Goal: Task Accomplishment & Management: Manage account settings

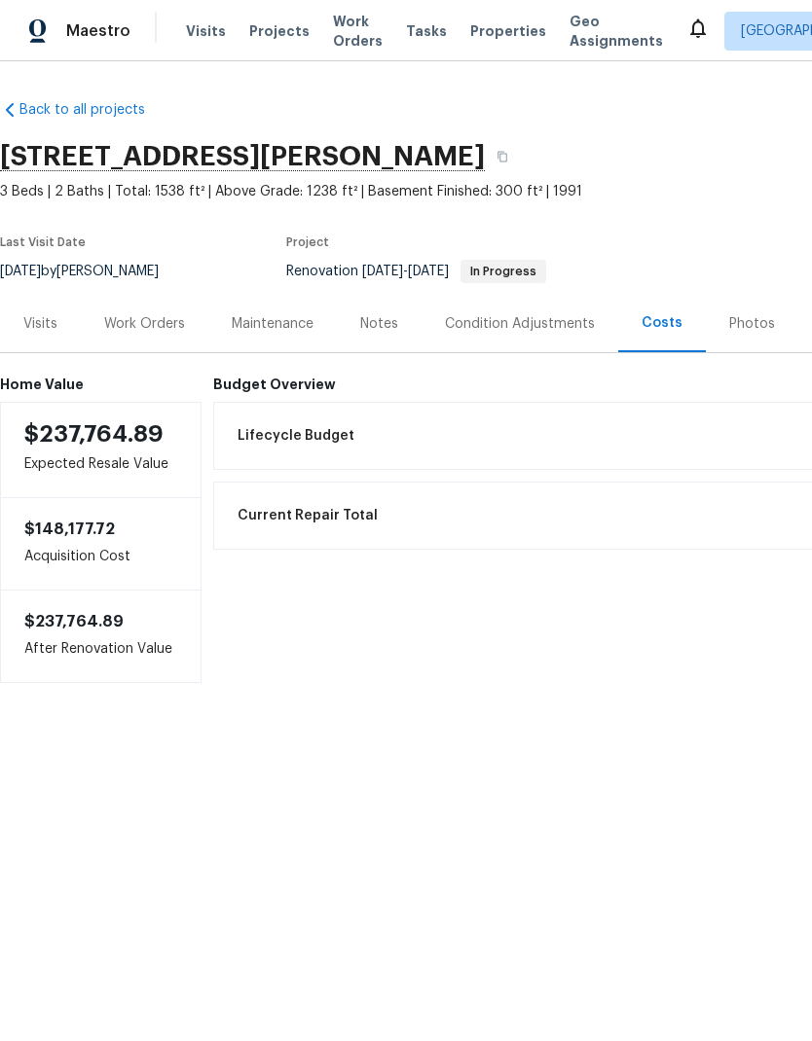
click at [146, 326] on div "Work Orders" at bounding box center [144, 323] width 81 height 19
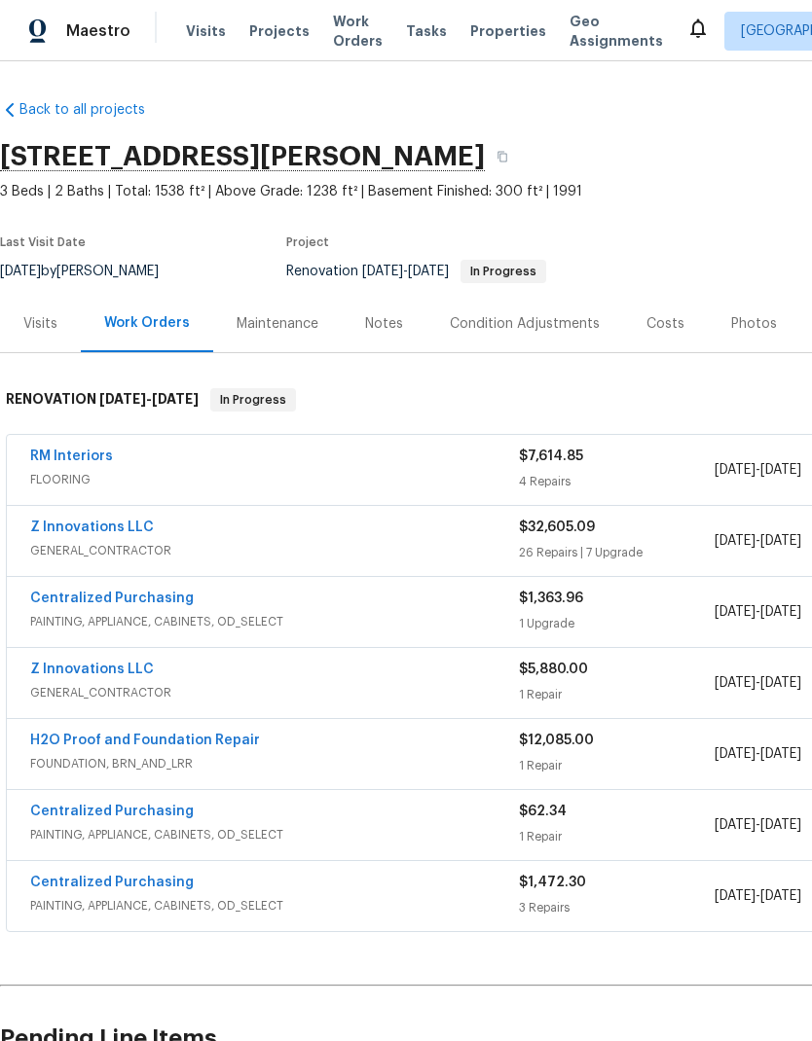
click at [89, 462] on link "RM Interiors" at bounding box center [71, 457] width 83 height 14
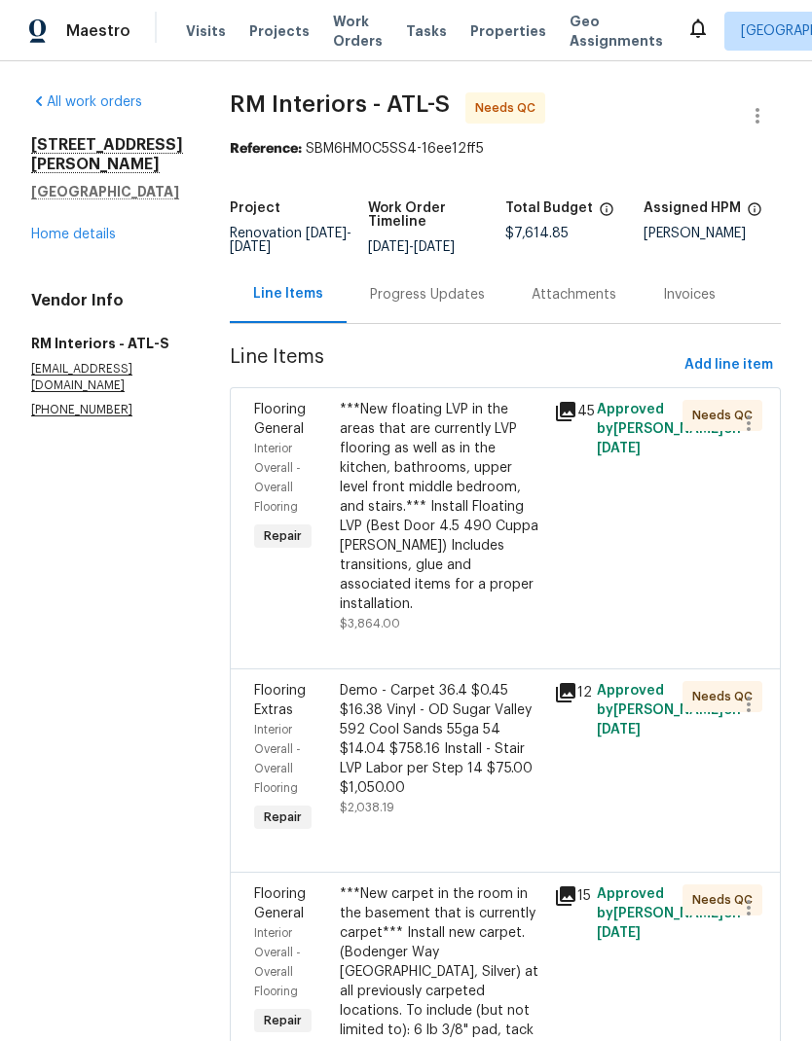
click at [443, 294] on div "Progress Updates" at bounding box center [427, 294] width 115 height 19
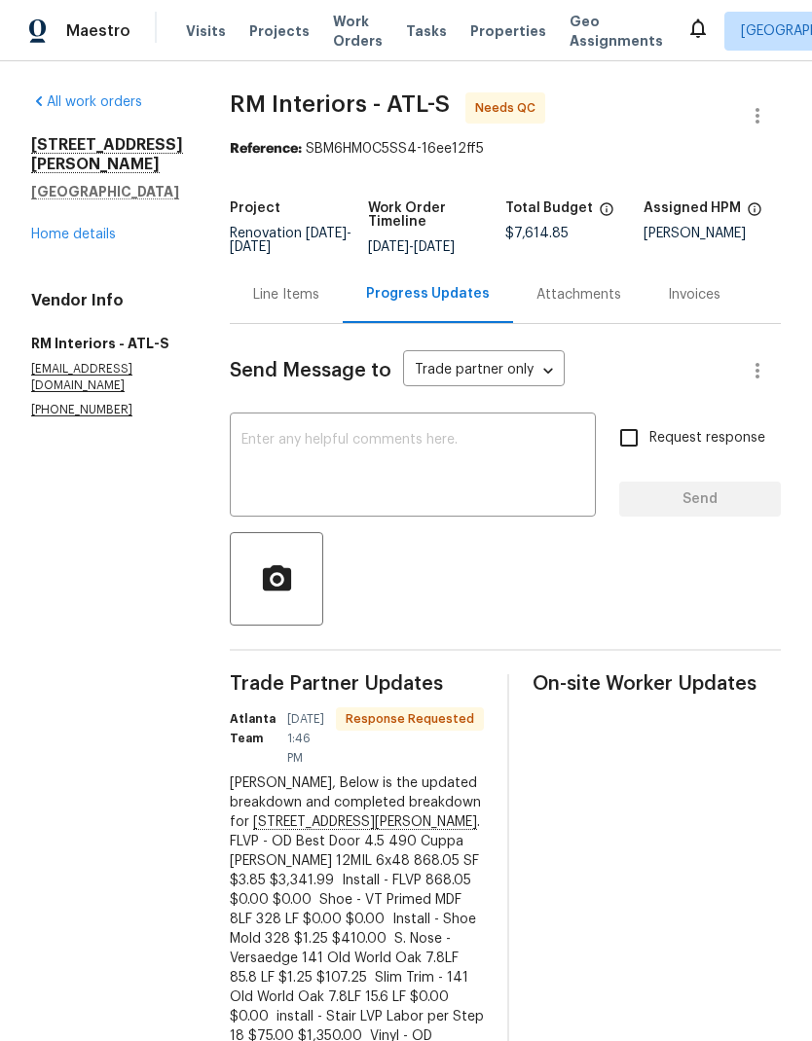
click at [276, 298] on div "Line Items" at bounding box center [286, 294] width 66 height 19
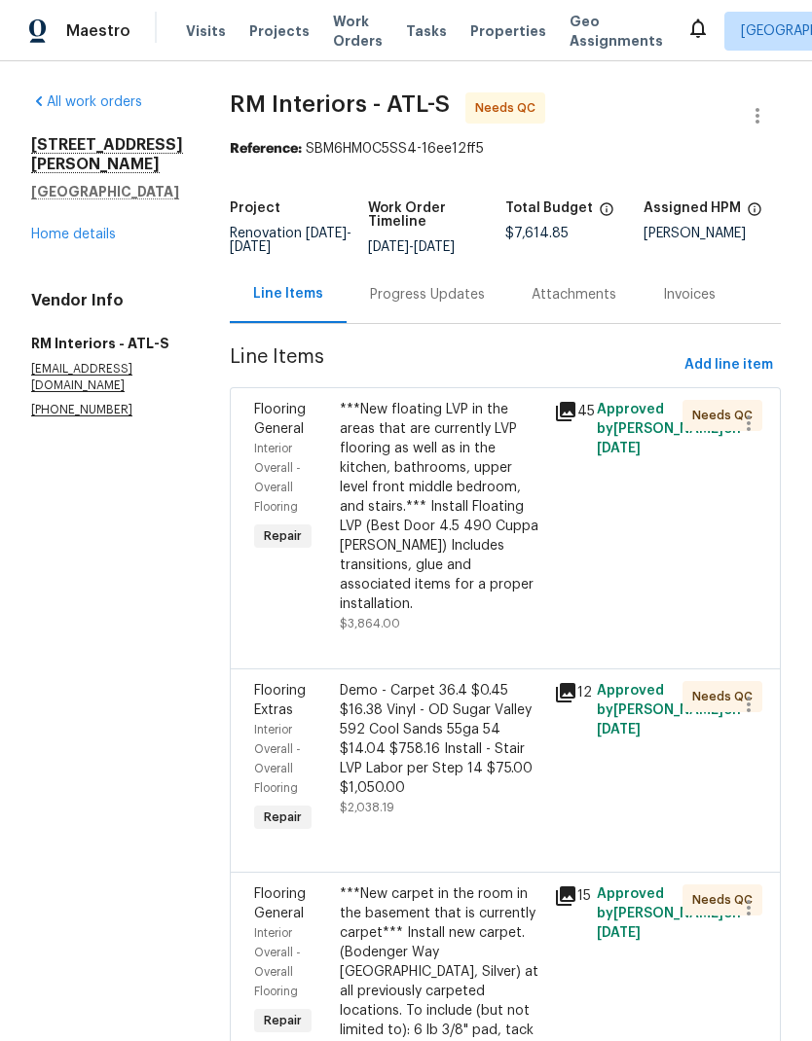
click at [419, 305] on div "Progress Updates" at bounding box center [427, 294] width 115 height 19
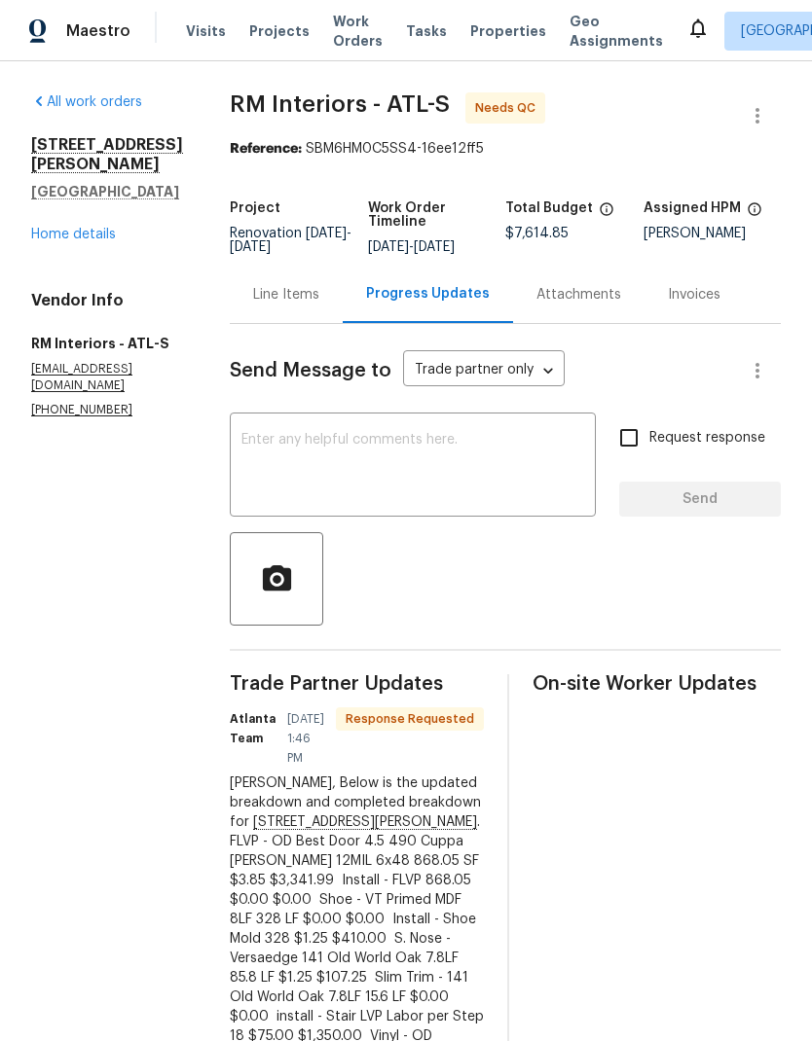
click at [272, 291] on div "Line Items" at bounding box center [286, 294] width 66 height 19
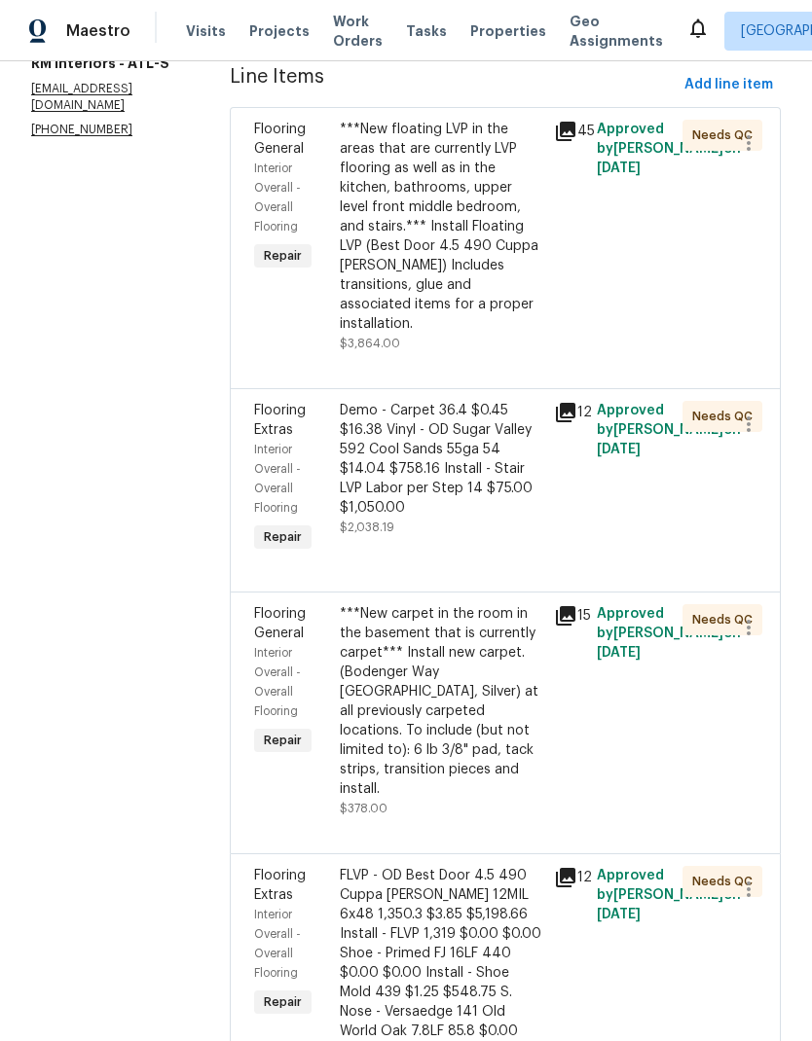
scroll to position [78, 0]
click at [471, 866] on div "FLVP - OD Best Door 4.5 490 Cuppa [PERSON_NAME] 12MIL 6x48 1,350.3 $3.85 $5,198…" at bounding box center [441, 983] width 202 height 234
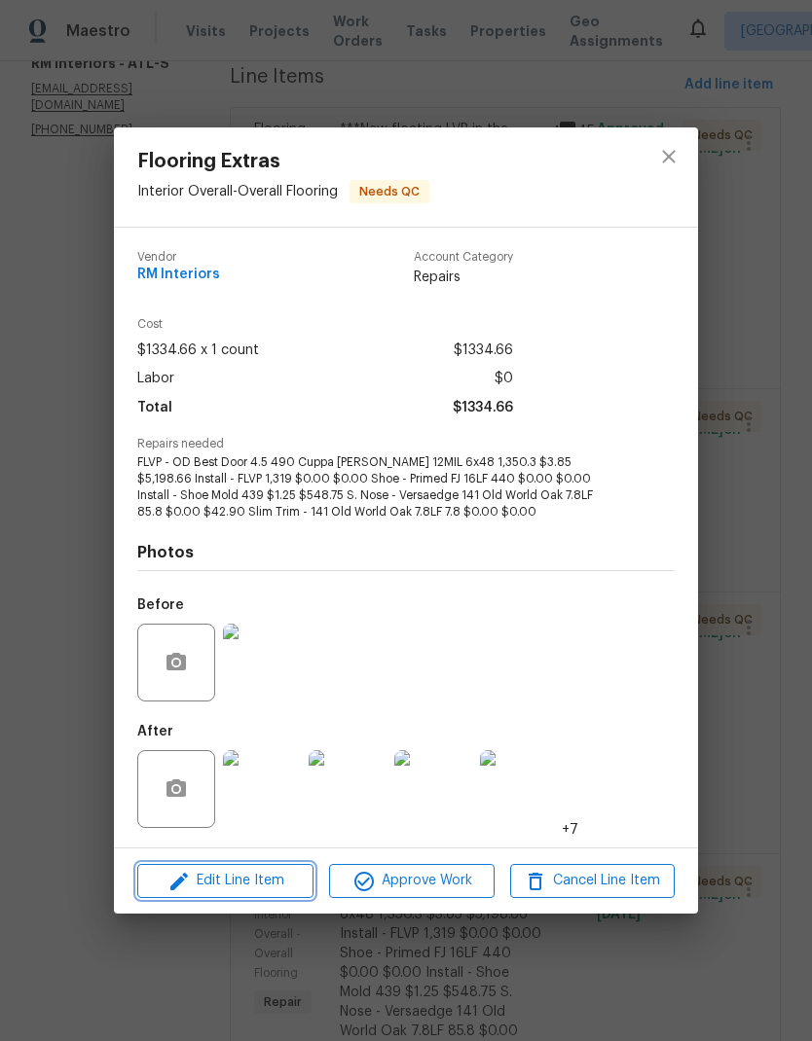
click at [259, 894] on button "Edit Line Item" at bounding box center [225, 881] width 176 height 34
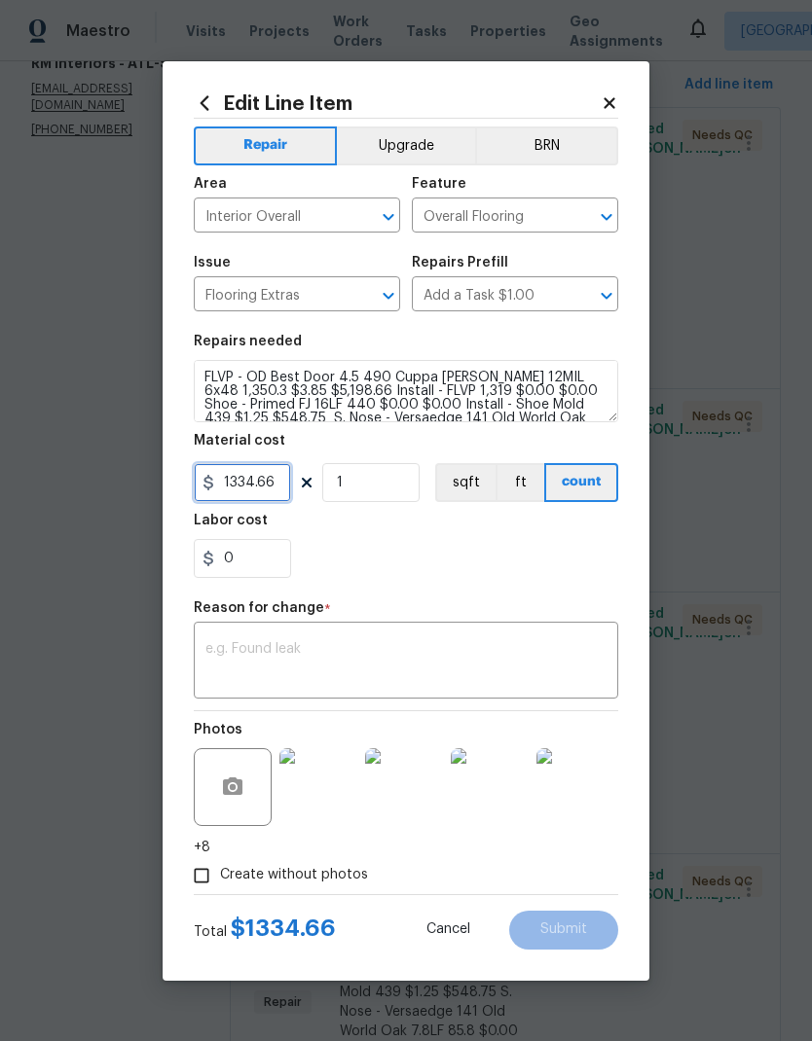
click at [274, 485] on input "1334.66" at bounding box center [242, 482] width 97 height 39
type input "900.03"
click at [392, 490] on input "1" at bounding box center [370, 482] width 97 height 39
click at [364, 658] on textarea at bounding box center [405, 662] width 401 height 41
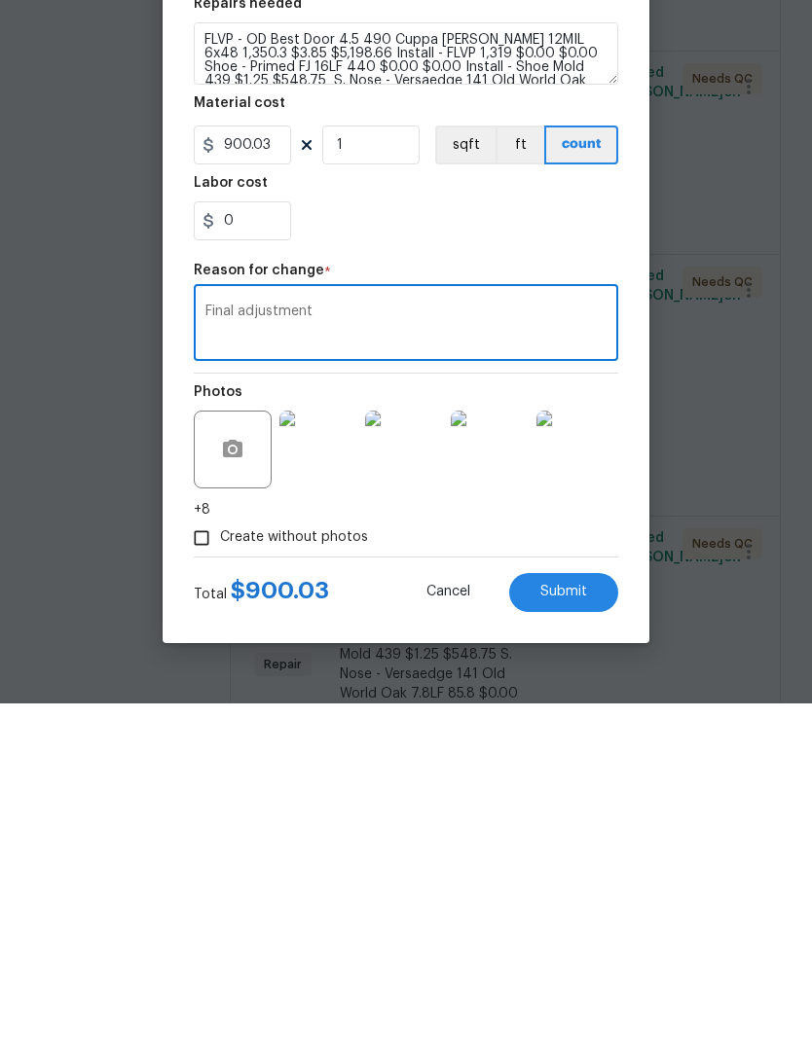
click at [244, 642] on textarea "Final adjustment" at bounding box center [405, 662] width 401 height 41
type textarea "Final price adjustment"
click at [592, 911] on button "Submit" at bounding box center [563, 930] width 109 height 39
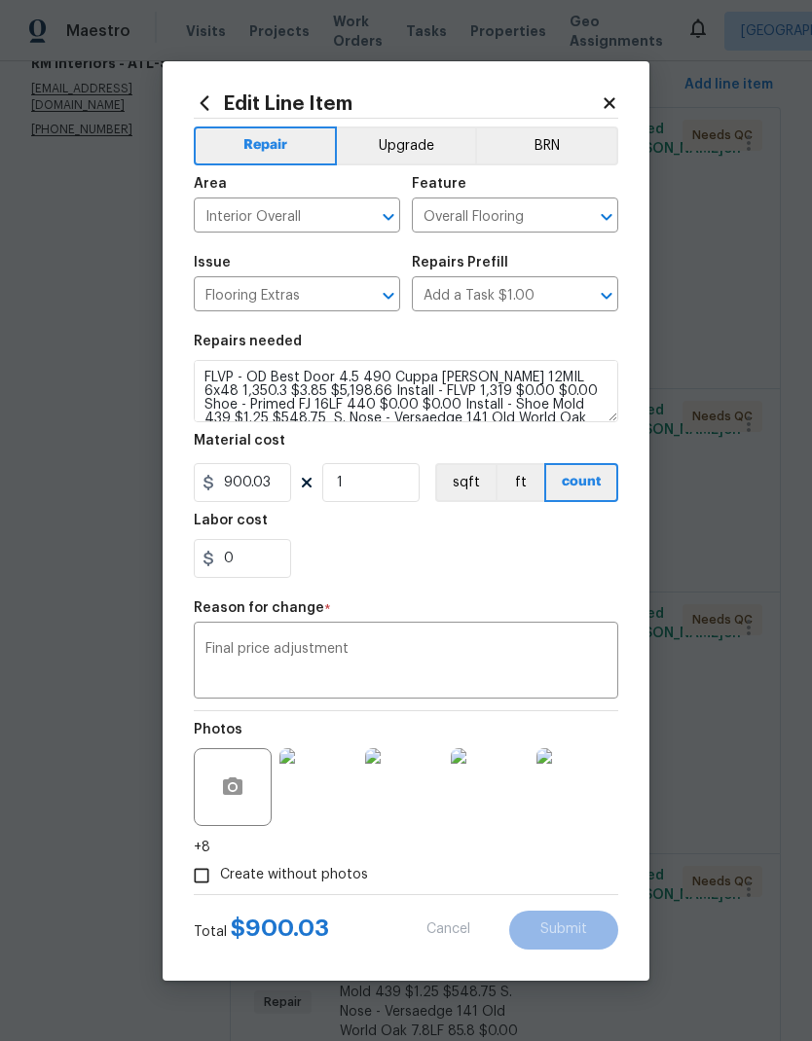
type input "1334.66"
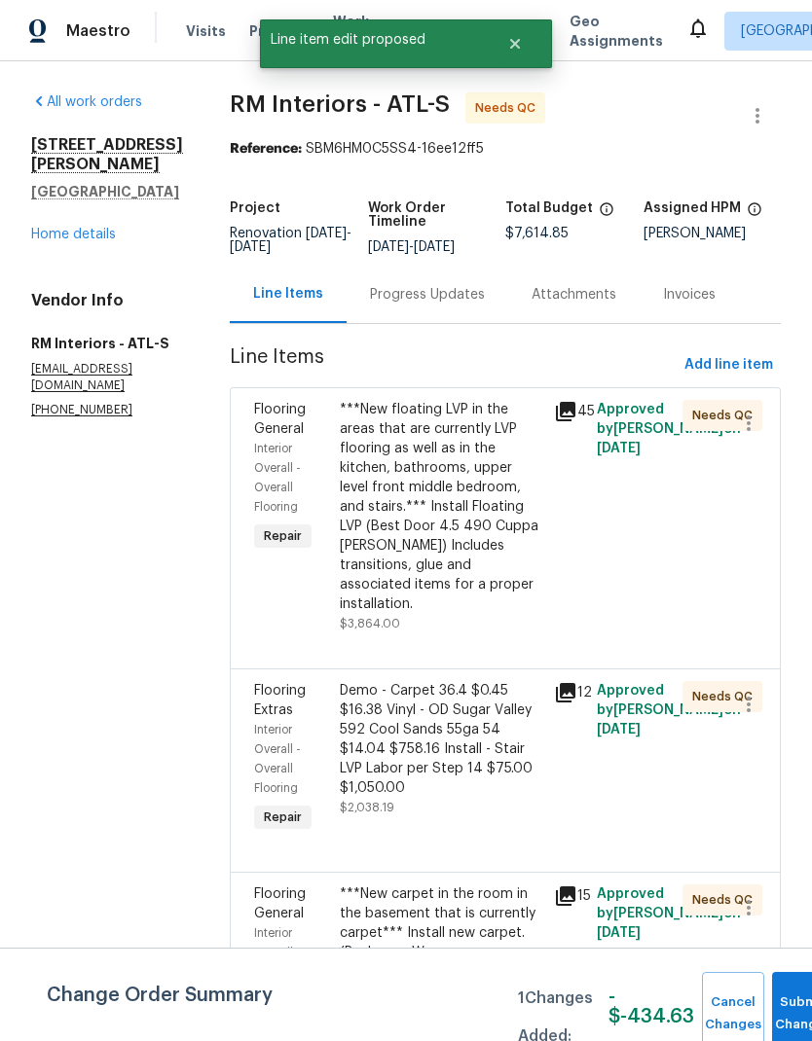
scroll to position [0, 0]
click at [790, 1000] on button "Submit Changes" at bounding box center [803, 1014] width 62 height 84
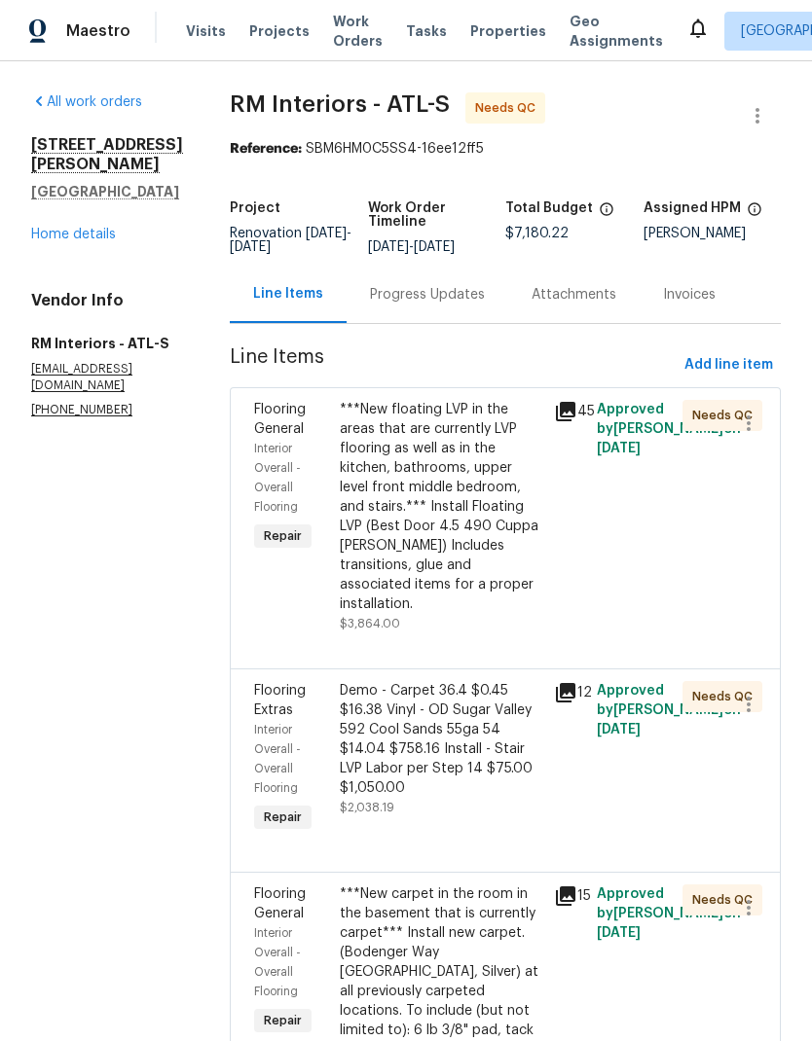
click at [439, 297] on div "Progress Updates" at bounding box center [427, 294] width 115 height 19
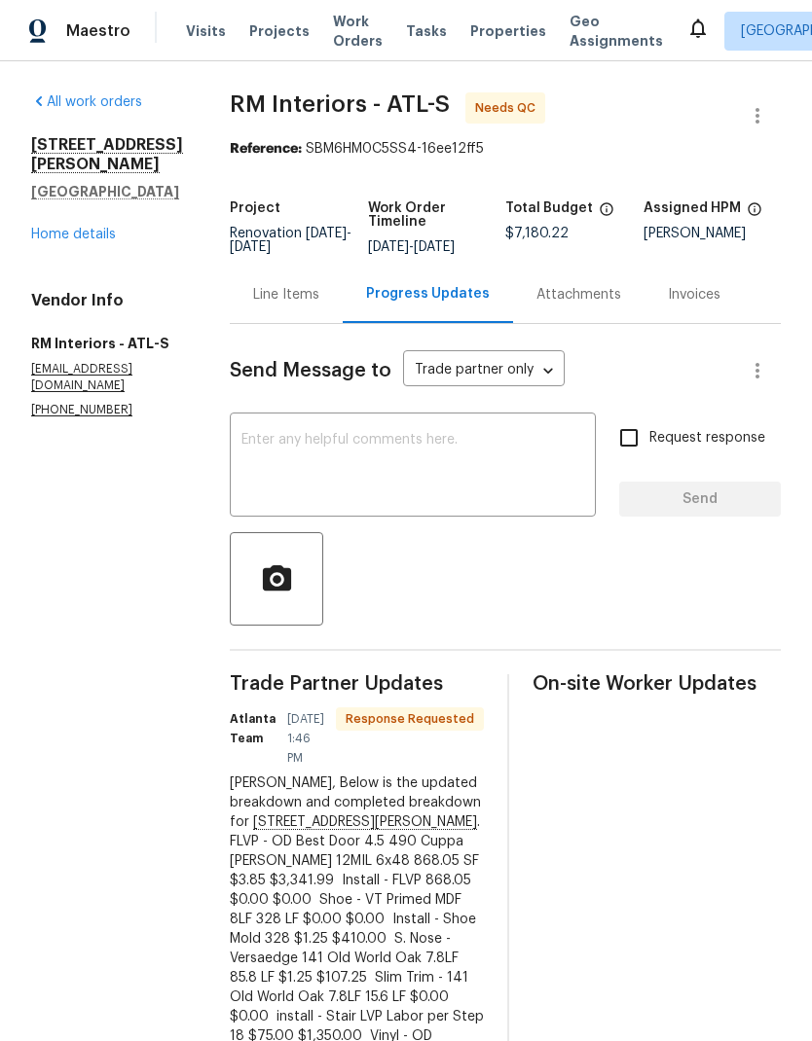
click at [290, 295] on div "Line Items" at bounding box center [286, 294] width 66 height 19
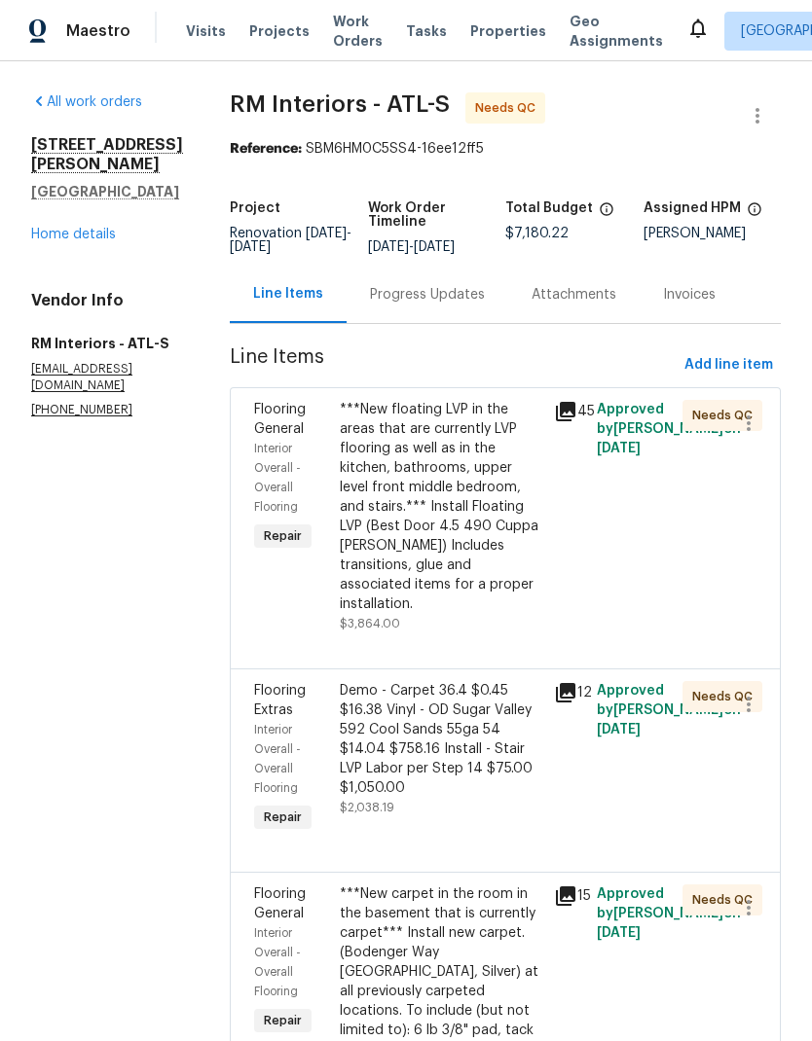
click at [432, 531] on div "***New floating LVP in the areas that are currently LVP flooring as well as in …" at bounding box center [441, 507] width 202 height 214
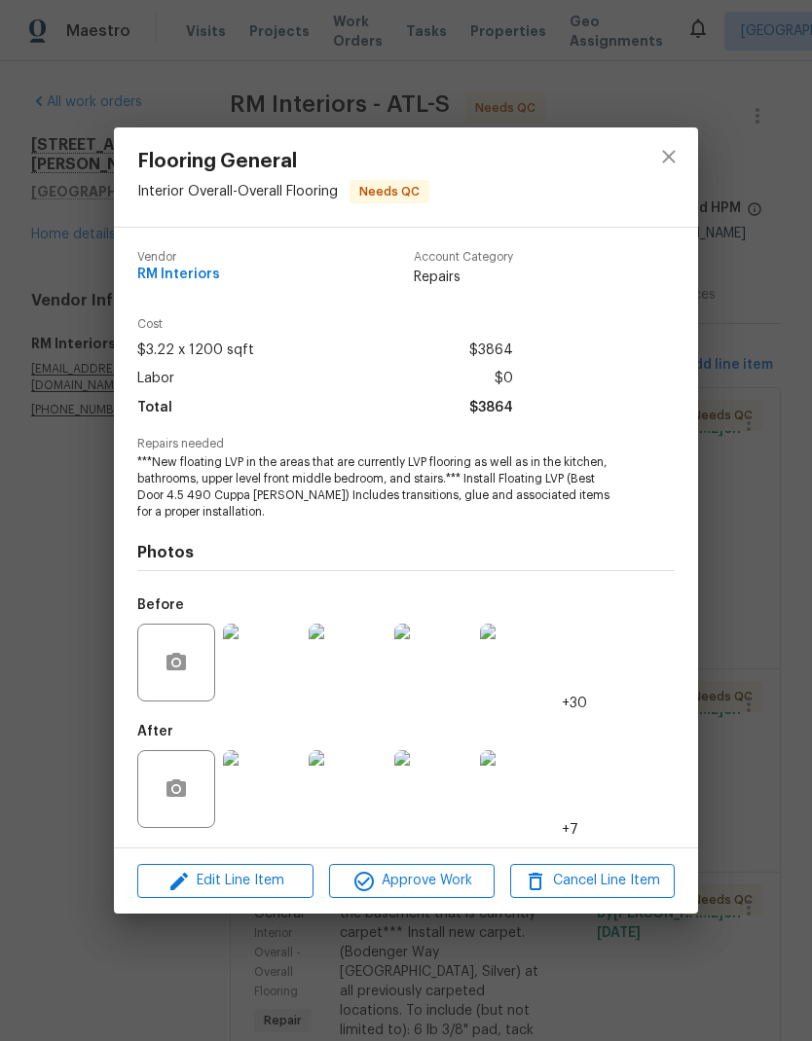
click at [279, 802] on img at bounding box center [262, 789] width 78 height 78
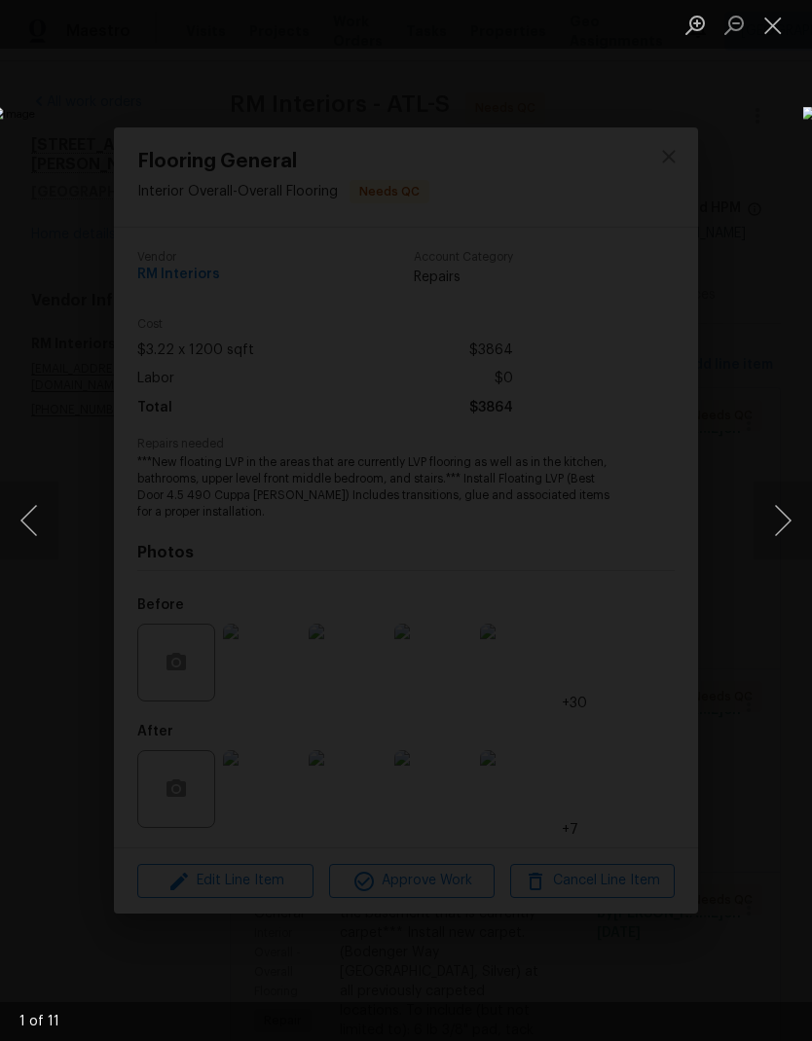
click at [788, 514] on button "Next image" at bounding box center [782, 521] width 58 height 78
click at [786, 525] on button "Next image" at bounding box center [782, 521] width 58 height 78
click at [785, 525] on button "Next image" at bounding box center [782, 521] width 58 height 78
click at [794, 527] on button "Next image" at bounding box center [782, 521] width 58 height 78
click at [786, 527] on button "Next image" at bounding box center [782, 521] width 58 height 78
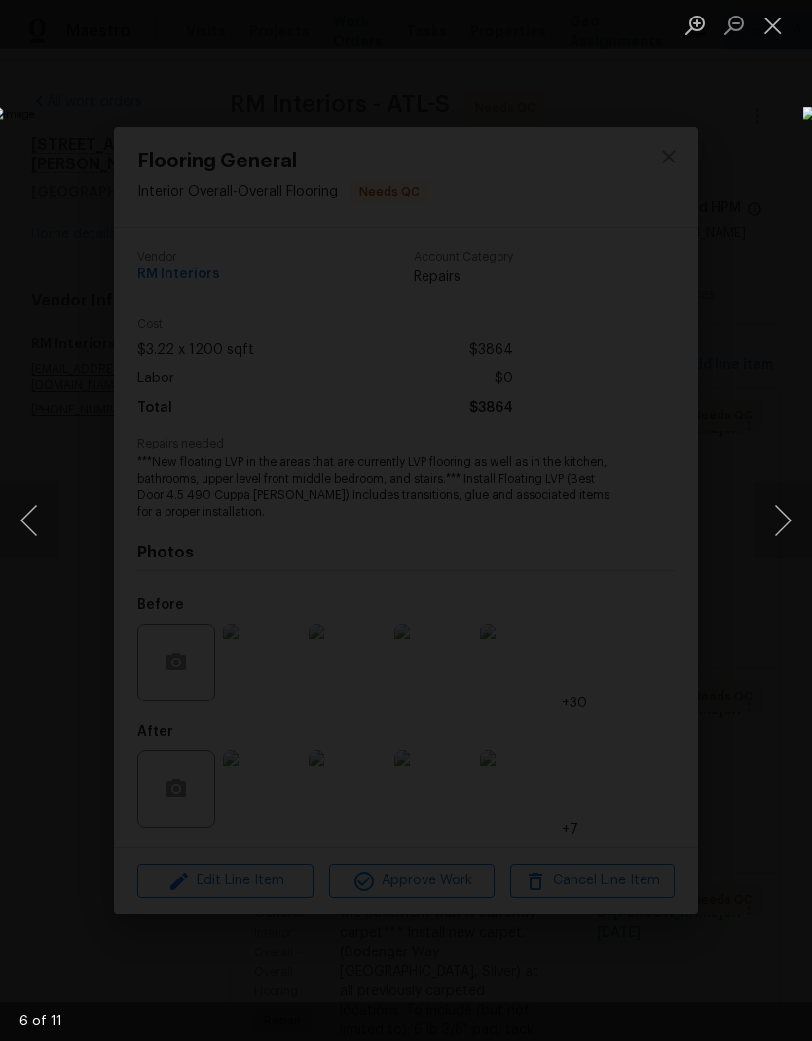
click at [786, 528] on button "Next image" at bounding box center [782, 521] width 58 height 78
click at [786, 532] on button "Next image" at bounding box center [782, 521] width 58 height 78
click at [785, 529] on button "Next image" at bounding box center [782, 521] width 58 height 78
click at [786, 526] on button "Next image" at bounding box center [782, 521] width 58 height 78
click at [787, 531] on button "Next image" at bounding box center [782, 521] width 58 height 78
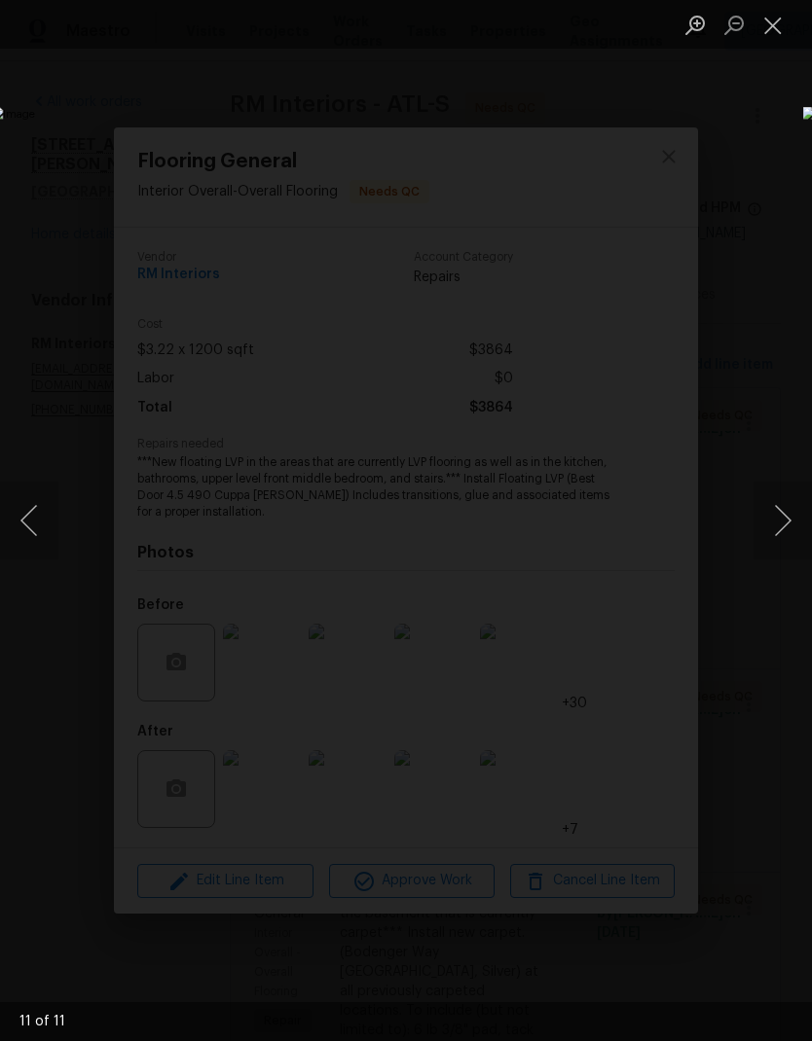
click at [788, 527] on button "Next image" at bounding box center [782, 521] width 58 height 78
click at [785, 527] on button "Next image" at bounding box center [782, 521] width 58 height 78
click at [785, 533] on button "Next image" at bounding box center [782, 521] width 58 height 78
click at [787, 534] on button "Next image" at bounding box center [782, 521] width 58 height 78
click at [790, 529] on button "Next image" at bounding box center [782, 521] width 58 height 78
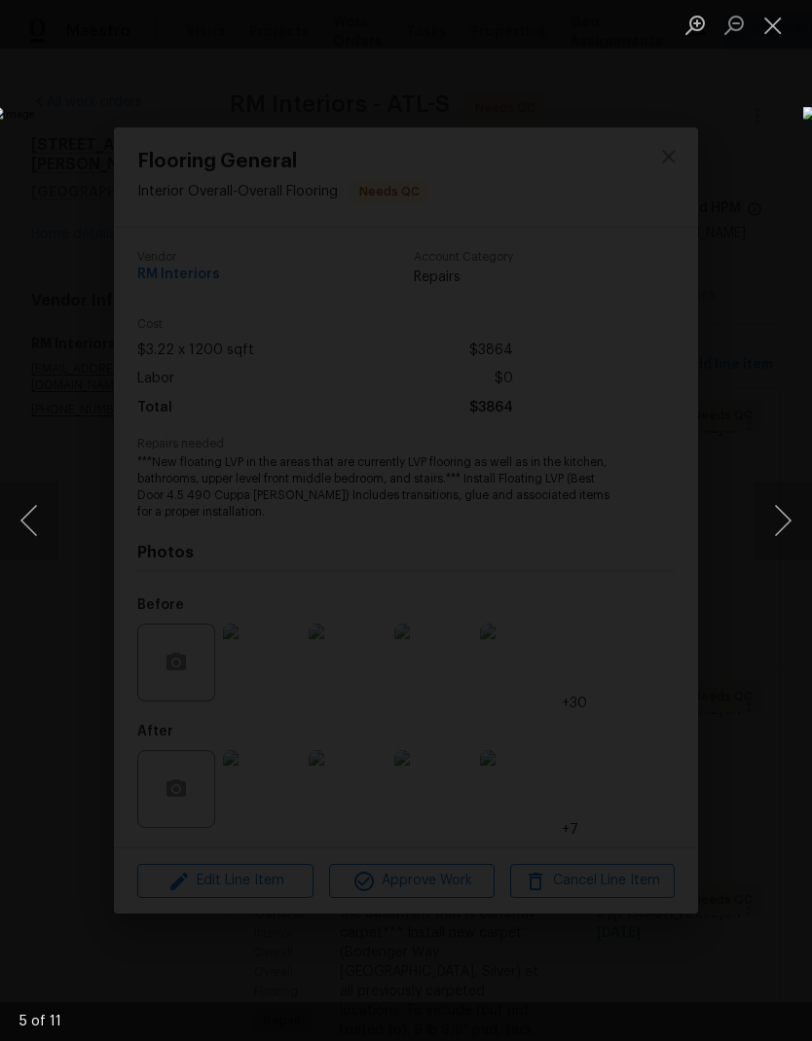
click at [789, 528] on button "Next image" at bounding box center [782, 521] width 58 height 78
click at [785, 527] on button "Next image" at bounding box center [782, 521] width 58 height 78
click at [787, 527] on button "Next image" at bounding box center [782, 521] width 58 height 78
click at [786, 524] on button "Next image" at bounding box center [782, 521] width 58 height 78
click at [787, 527] on button "Next image" at bounding box center [782, 521] width 58 height 78
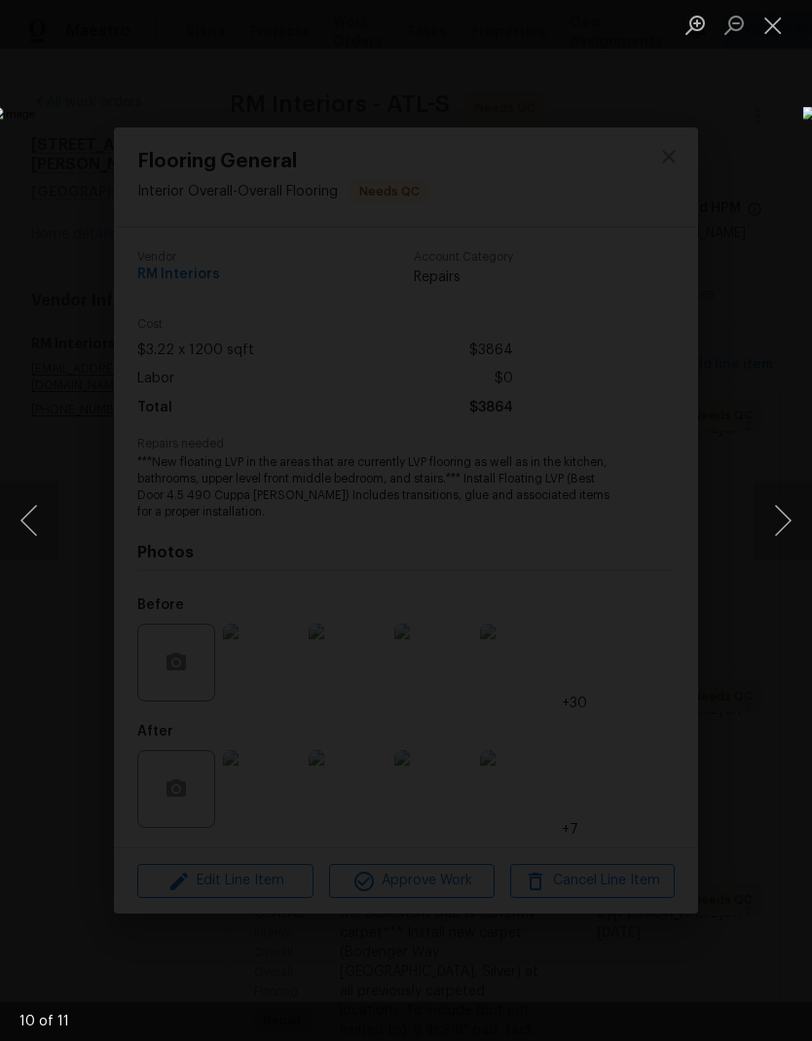
click at [790, 525] on button "Next image" at bounding box center [782, 521] width 58 height 78
click at [780, 38] on button "Close lightbox" at bounding box center [772, 25] width 39 height 34
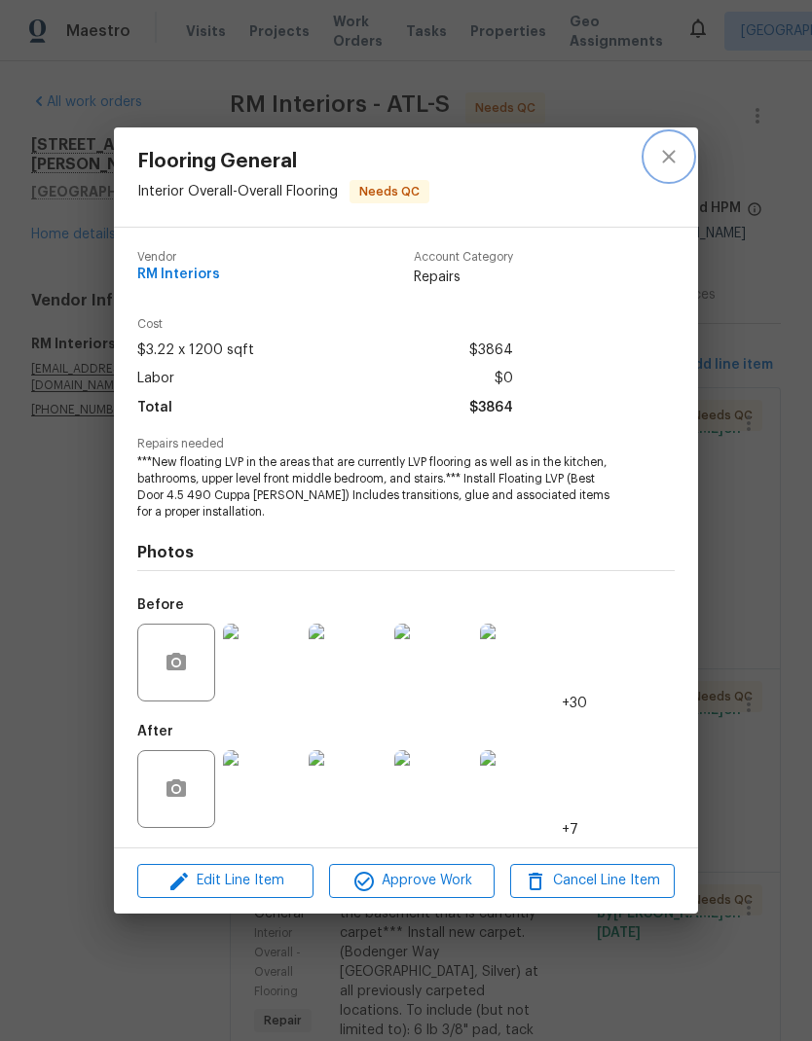
click at [678, 157] on icon "close" at bounding box center [668, 156] width 23 height 23
